Goal: Information Seeking & Learning: Understand process/instructions

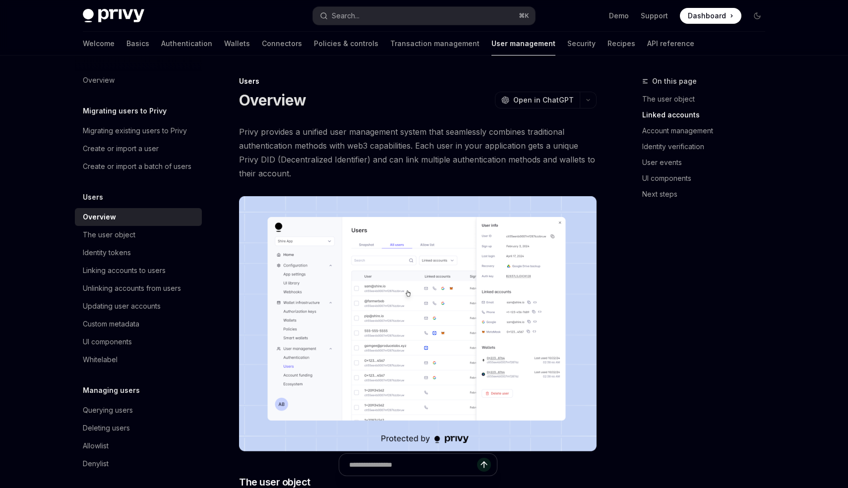
scroll to position [558, 0]
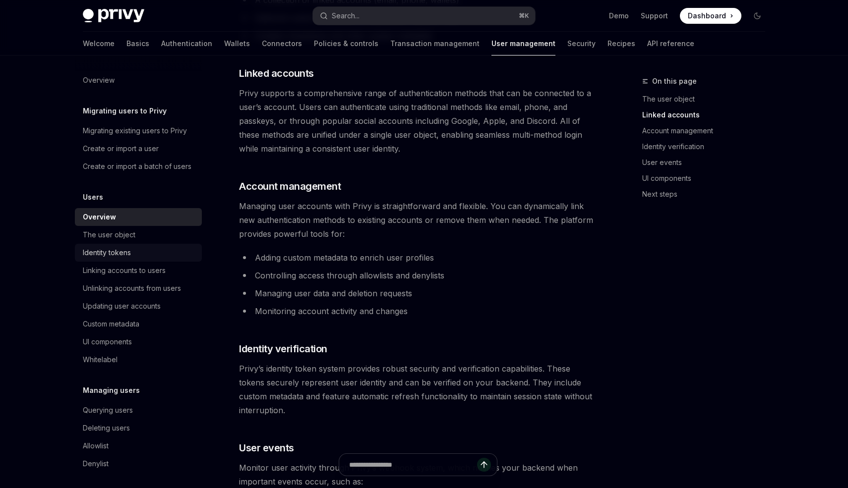
click at [111, 259] on link "Identity tokens" at bounding box center [138, 253] width 127 height 18
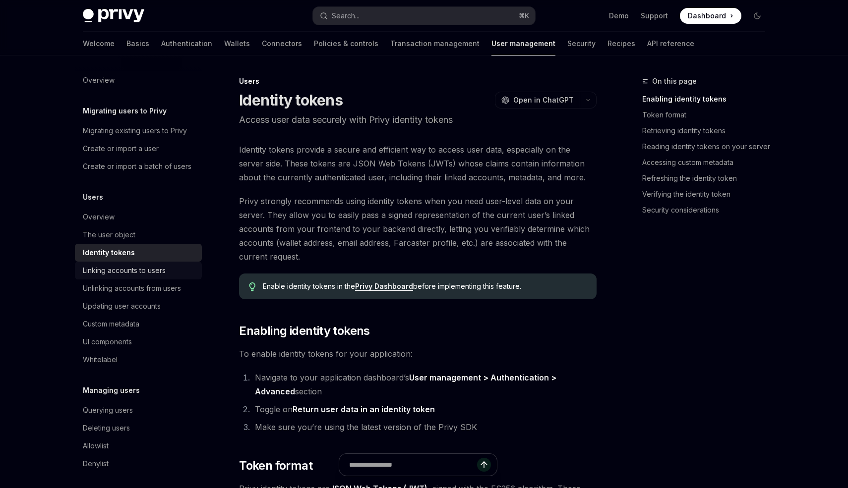
click at [113, 266] on div "Linking accounts to users" at bounding box center [124, 271] width 83 height 12
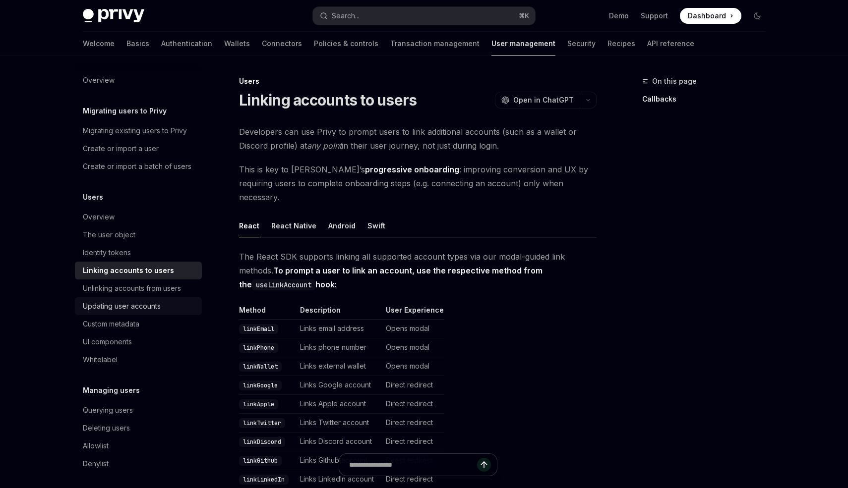
click at [114, 310] on div "Updating user accounts" at bounding box center [122, 306] width 78 height 12
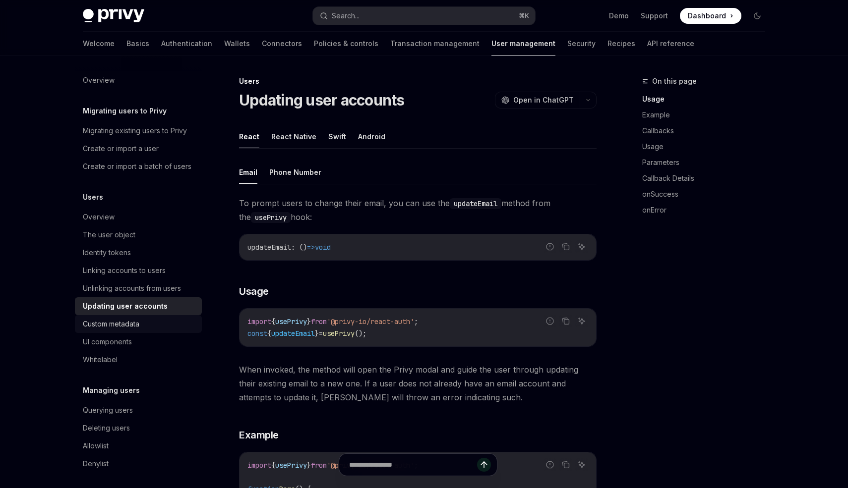
click at [114, 318] on div "Custom metadata" at bounding box center [111, 324] width 57 height 12
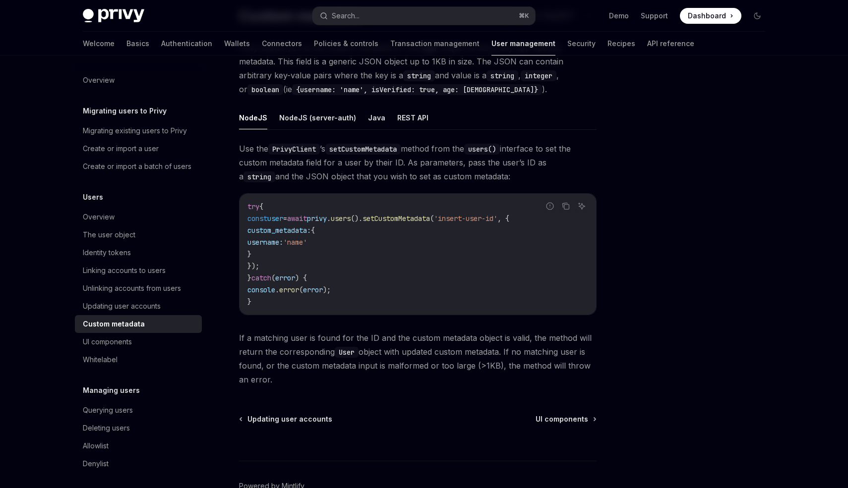
scroll to position [85, 0]
click at [135, 335] on link "UI components" at bounding box center [138, 342] width 127 height 18
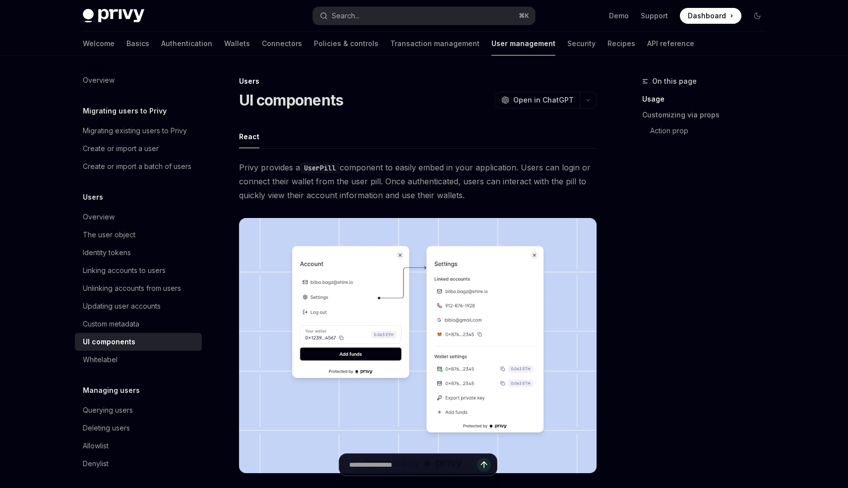
scroll to position [22, 0]
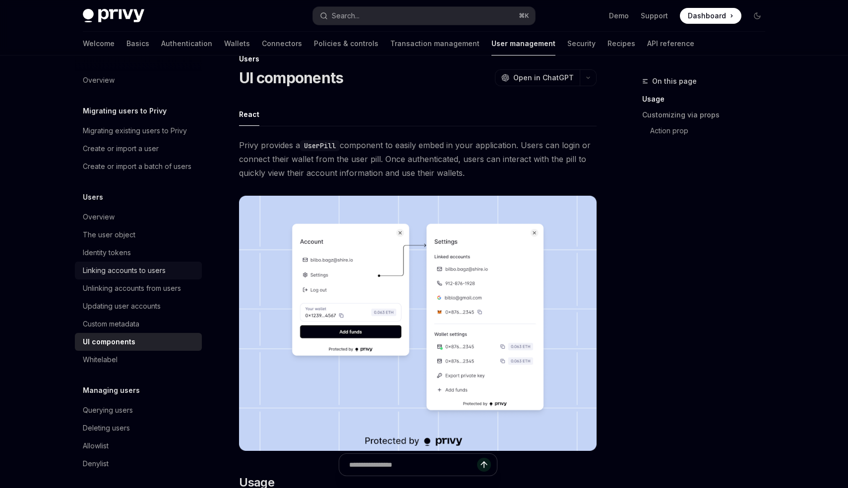
click at [126, 274] on div "Linking accounts to users" at bounding box center [124, 271] width 83 height 12
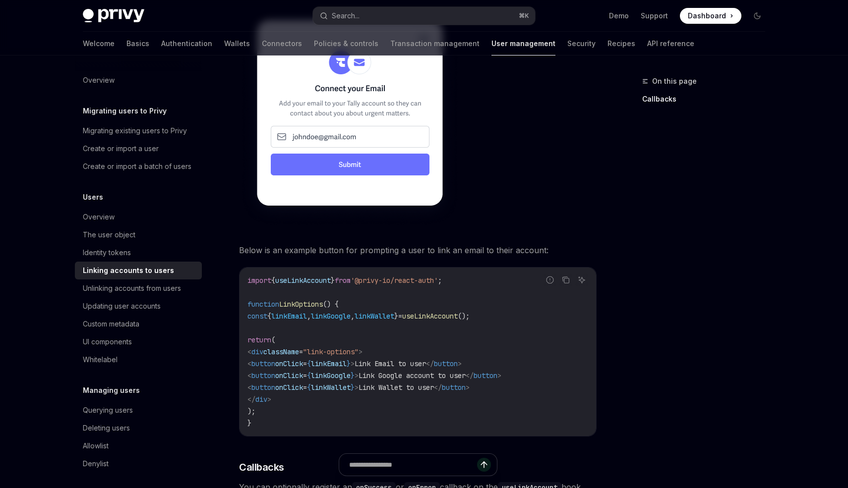
scroll to position [672, 0]
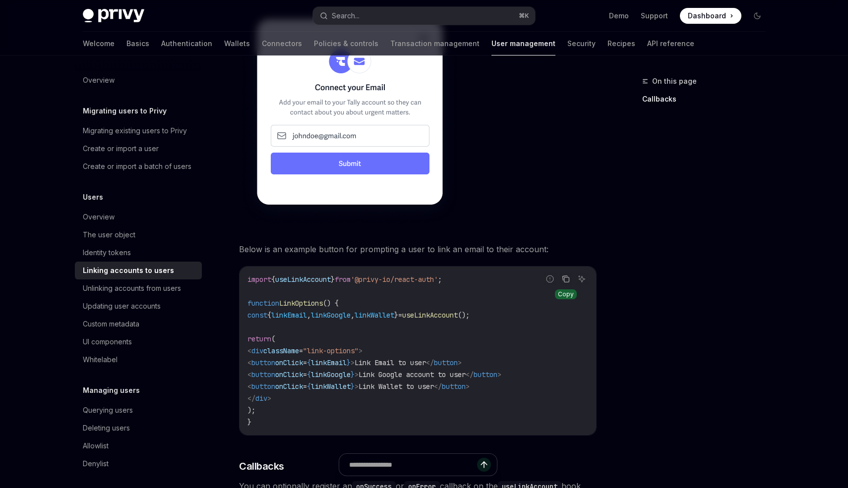
click at [567, 275] on icon "Copy the contents from the code block" at bounding box center [566, 279] width 8 height 8
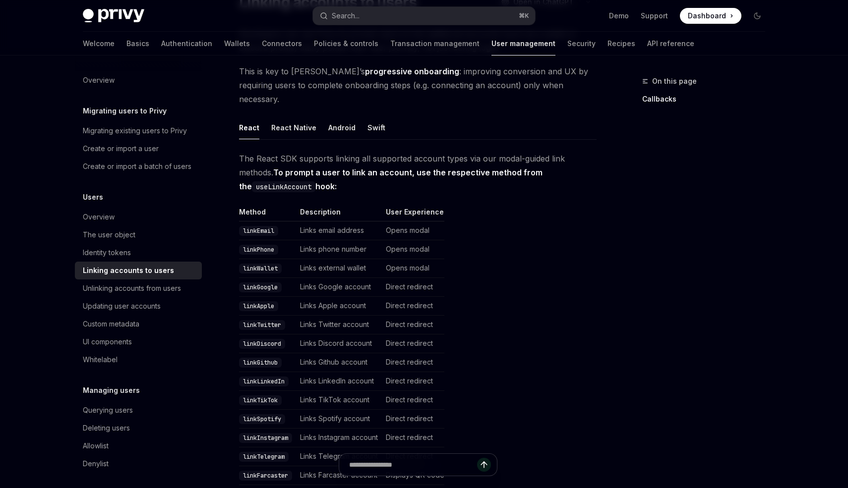
scroll to position [20, 0]
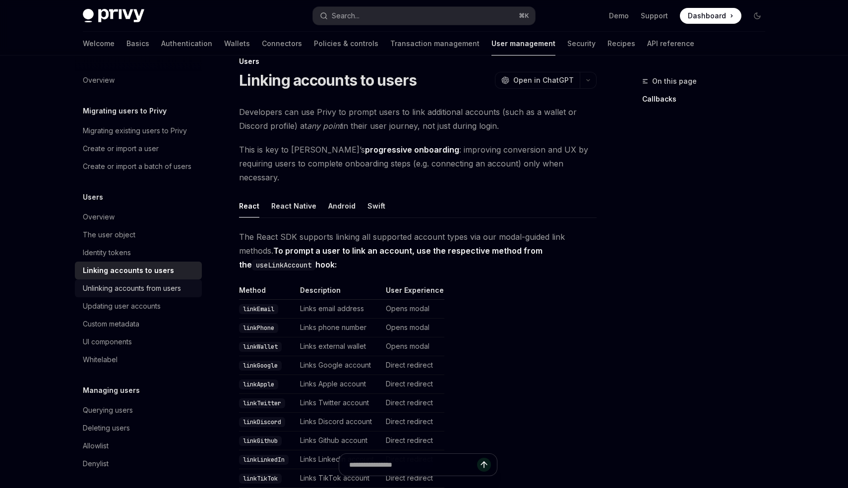
click at [181, 283] on div "Unlinking accounts from users" at bounding box center [132, 289] width 98 height 12
type textarea "*"
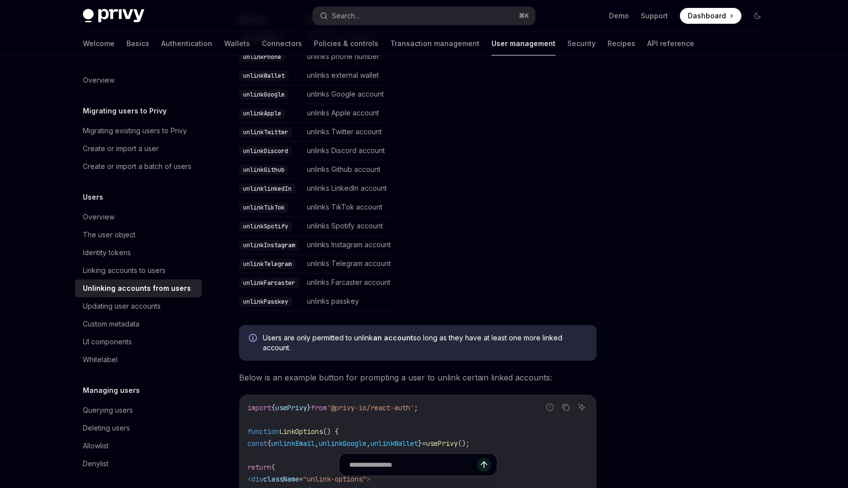
scroll to position [519, 0]
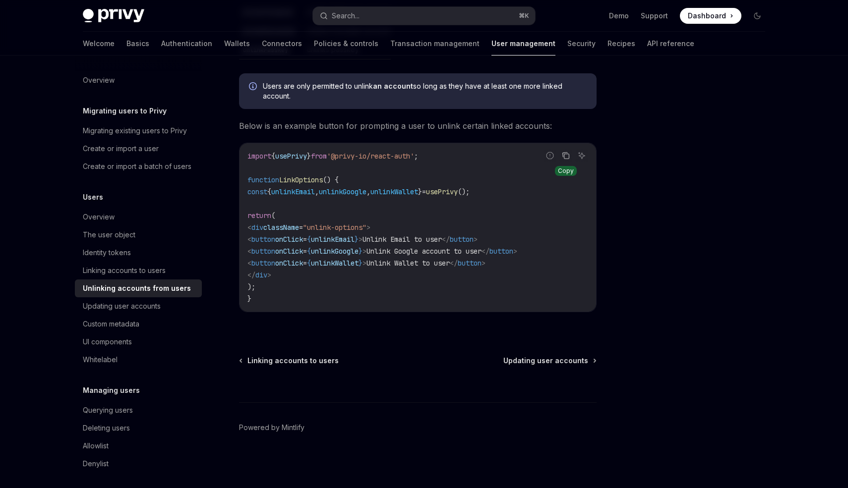
click at [566, 156] on icon "Copy the contents from the code block" at bounding box center [566, 156] width 8 height 8
click at [703, 311] on div at bounding box center [697, 281] width 151 height 413
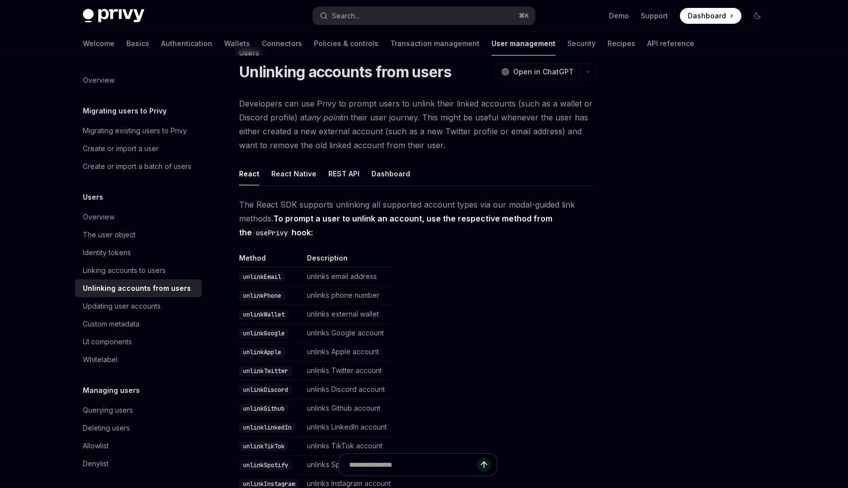
scroll to position [0, 0]
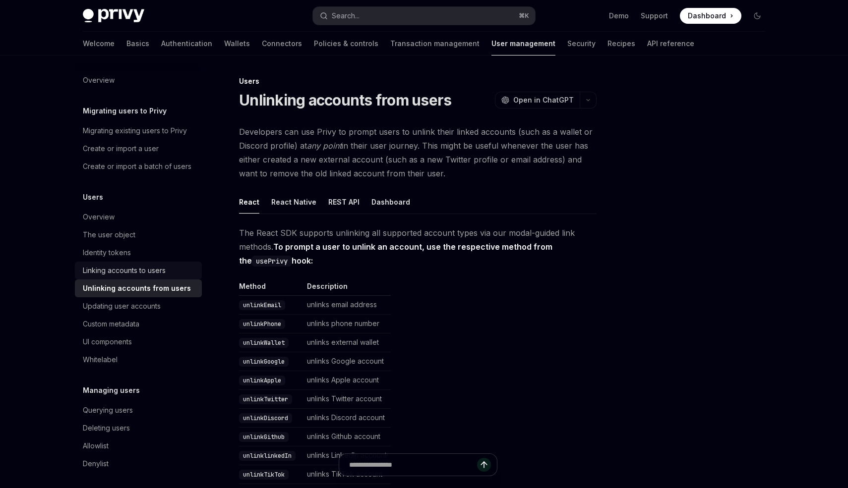
click at [152, 267] on div "Linking accounts to users" at bounding box center [124, 271] width 83 height 12
type textarea "*"
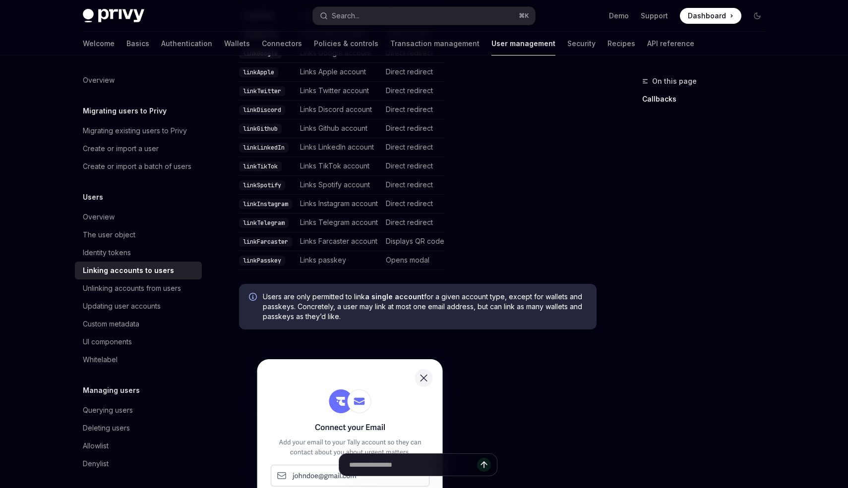
scroll to position [363, 0]
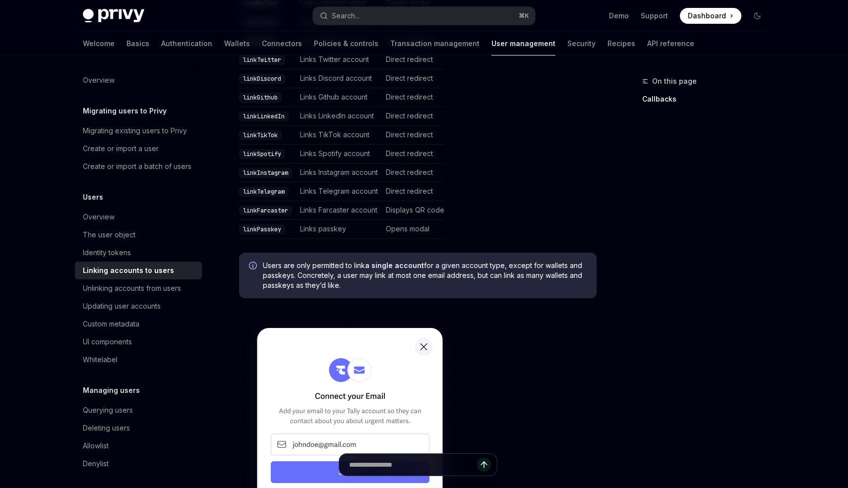
click at [270, 225] on code "linkPasskey" at bounding box center [262, 230] width 46 height 10
drag, startPoint x: 318, startPoint y: 216, endPoint x: 355, endPoint y: 217, distance: 37.2
click at [318, 220] on td "Links passkey" at bounding box center [339, 229] width 86 height 19
click at [450, 223] on table "Method Description User Experience linkEmail Links email address Opens modal li…" at bounding box center [418, 90] width 358 height 297
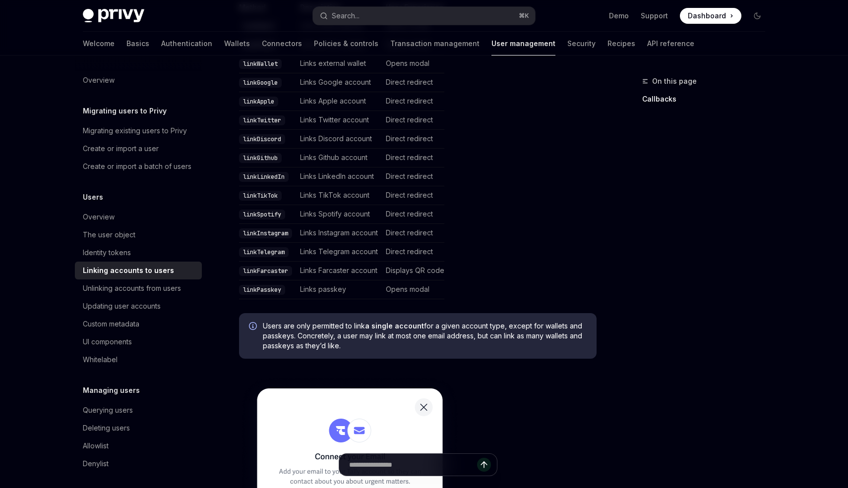
scroll to position [282, 0]
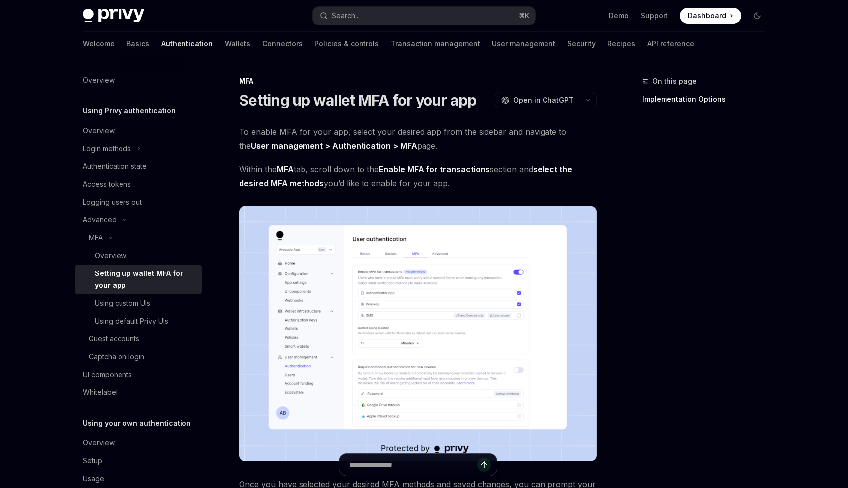
type textarea "*"
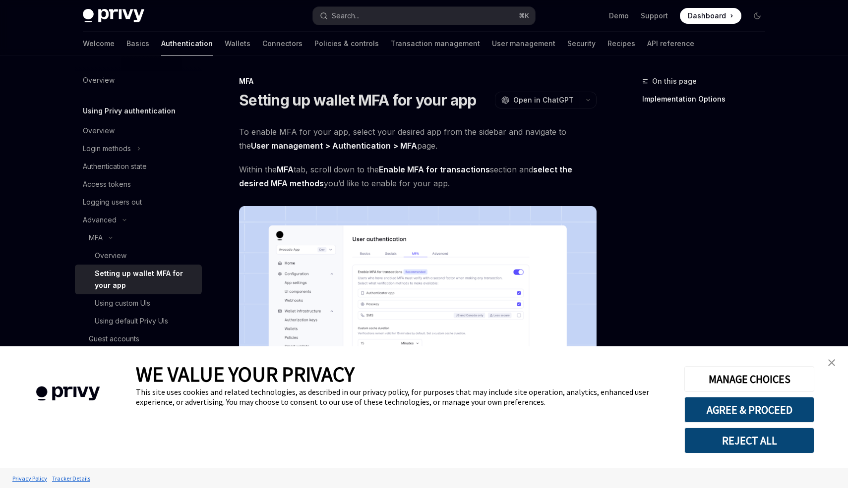
click at [834, 365] on img "close banner" at bounding box center [831, 362] width 7 height 7
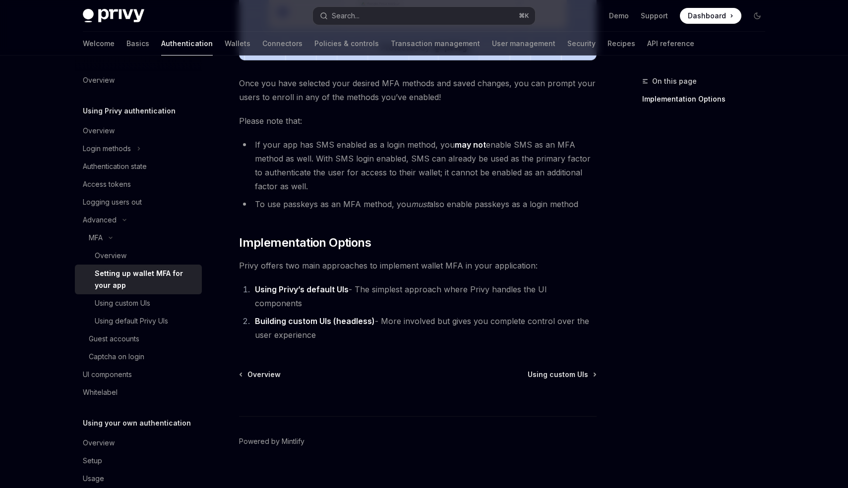
scroll to position [393, 0]
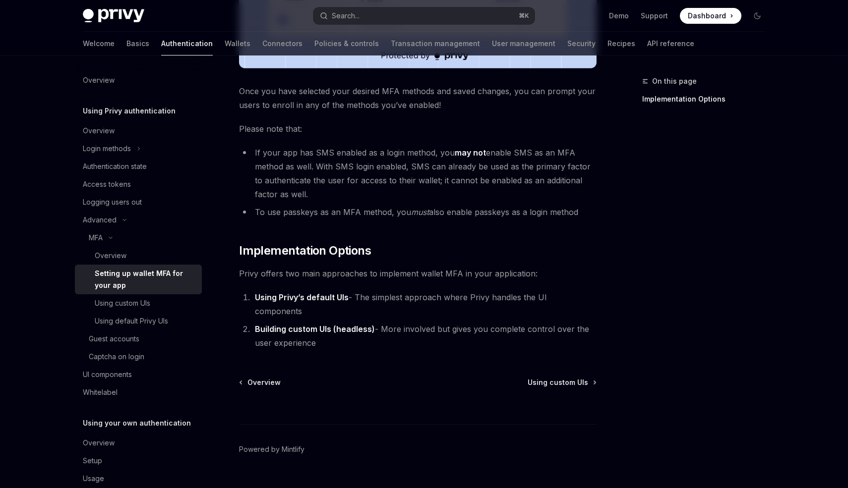
click at [331, 322] on li "Building custom UIs (headless) - More involved but gives you complete control o…" at bounding box center [424, 336] width 345 height 28
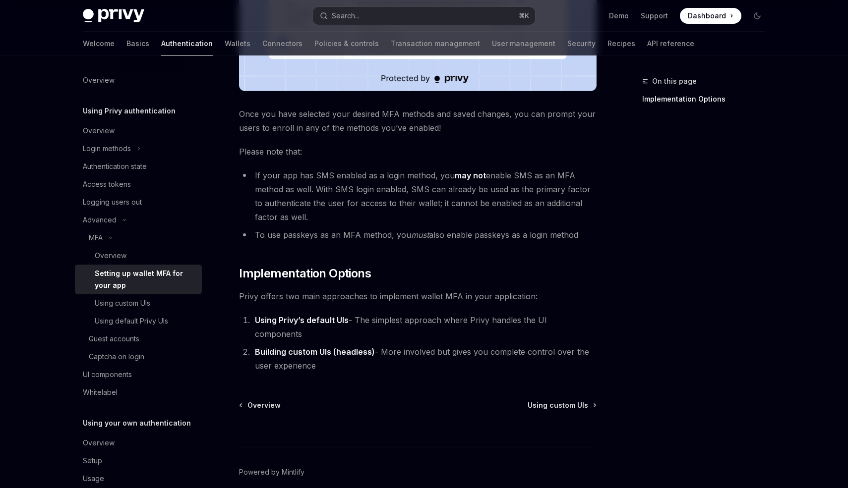
scroll to position [360, 0]
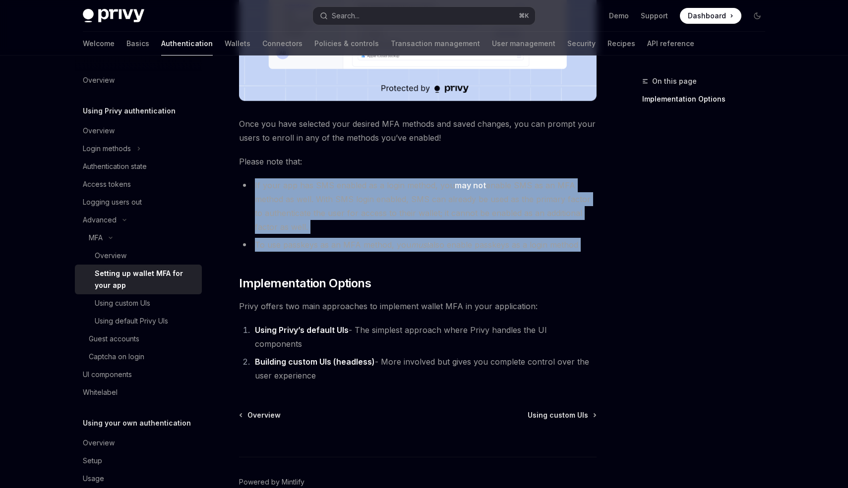
drag, startPoint x: 584, startPoint y: 253, endPoint x: 250, endPoint y: 182, distance: 340.8
click at [250, 182] on div "To enable MFA for your app, select your desired app from the sidebar and naviga…" at bounding box center [418, 73] width 358 height 618
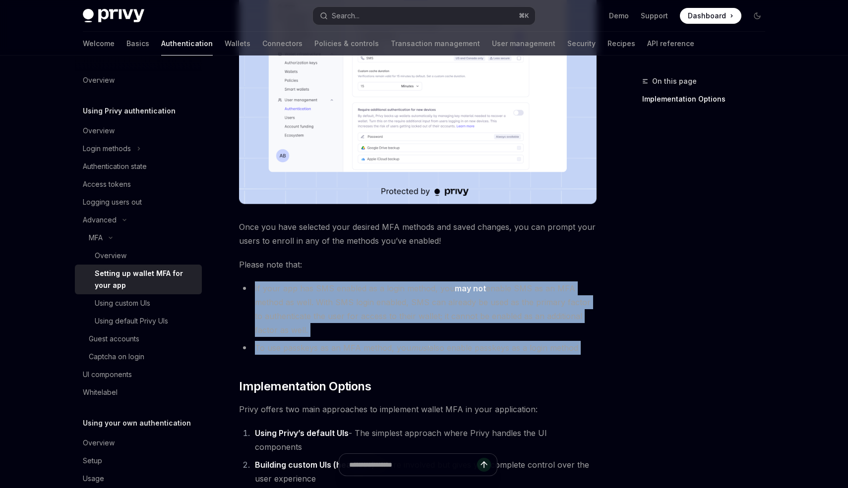
scroll to position [239, 0]
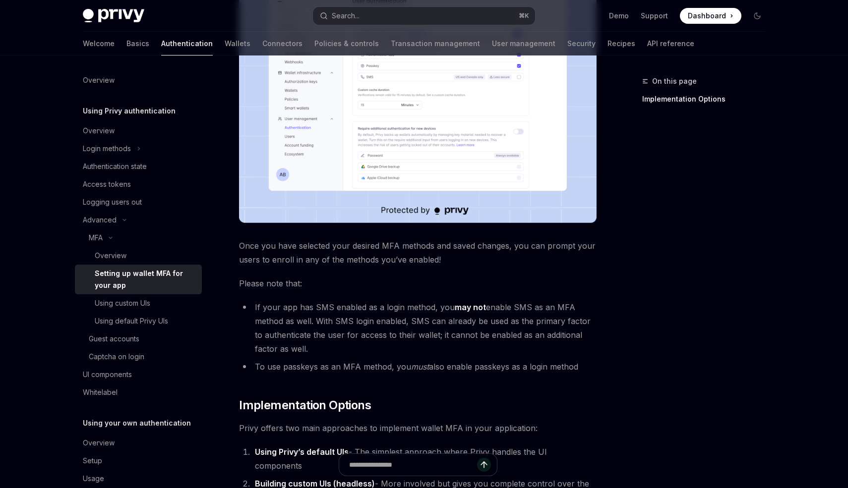
click at [362, 275] on div "To enable MFA for your app, select your desired app from the sidebar and naviga…" at bounding box center [418, 195] width 358 height 618
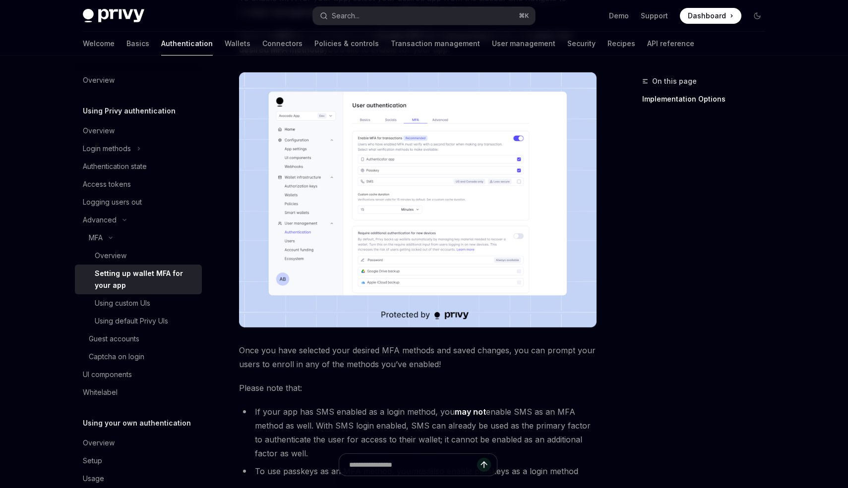
scroll to position [122, 0]
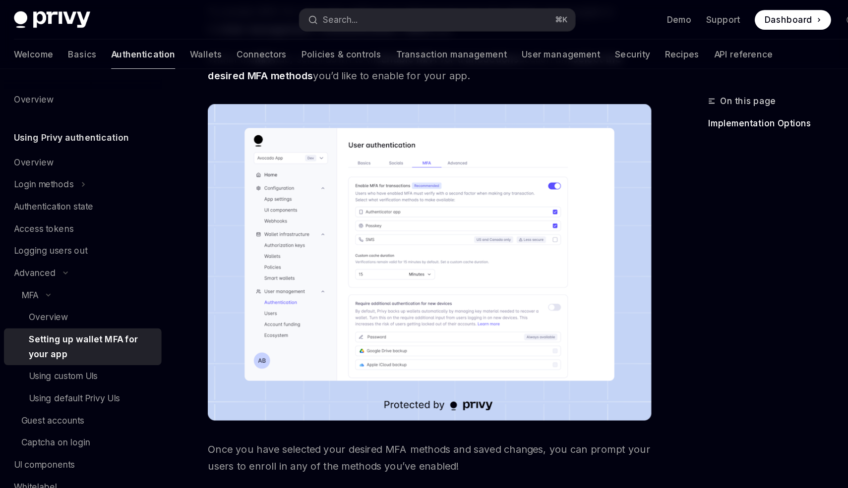
click at [670, 258] on div "On this page Implementation Options" at bounding box center [697, 281] width 151 height 413
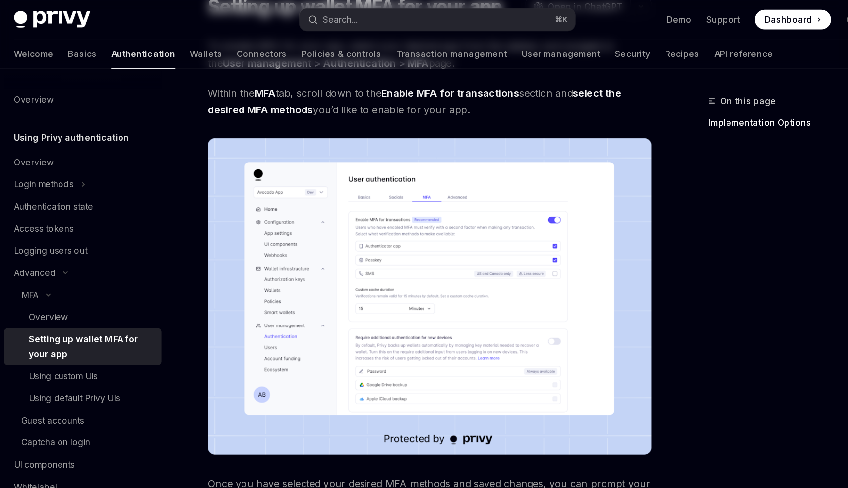
scroll to position [0, 0]
